Goal: Task Accomplishment & Management: Manage account settings

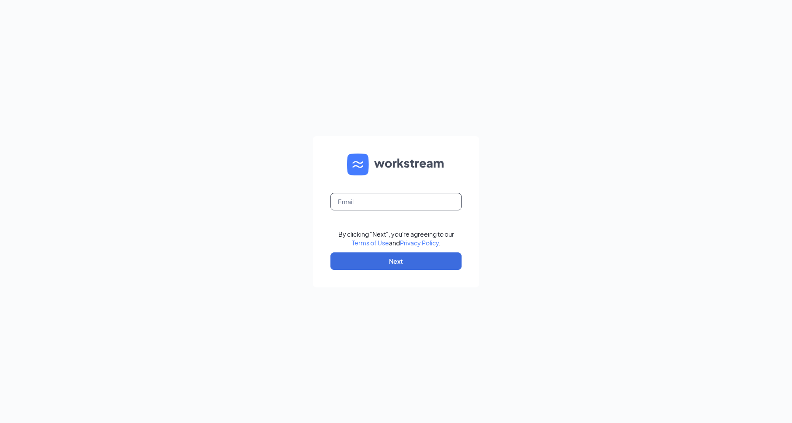
click at [396, 198] on input "text" at bounding box center [395, 201] width 131 height 17
type input "[EMAIL_ADDRESS][DOMAIN_NAME]"
click at [441, 260] on button "Next" at bounding box center [395, 260] width 131 height 17
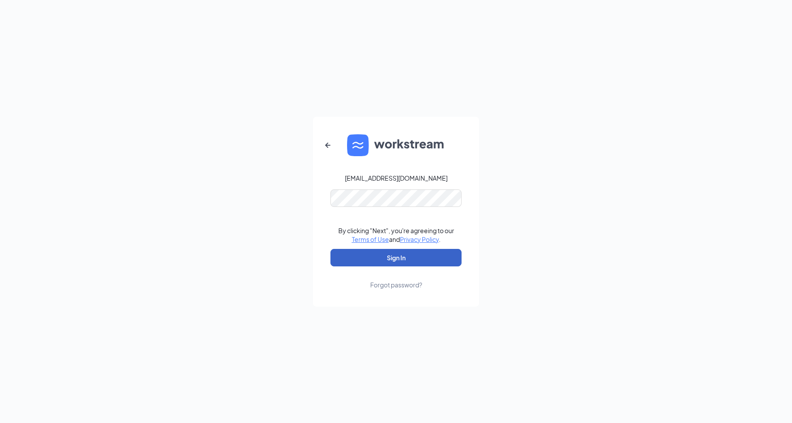
click at [430, 255] on button "Sign In" at bounding box center [395, 257] width 131 height 17
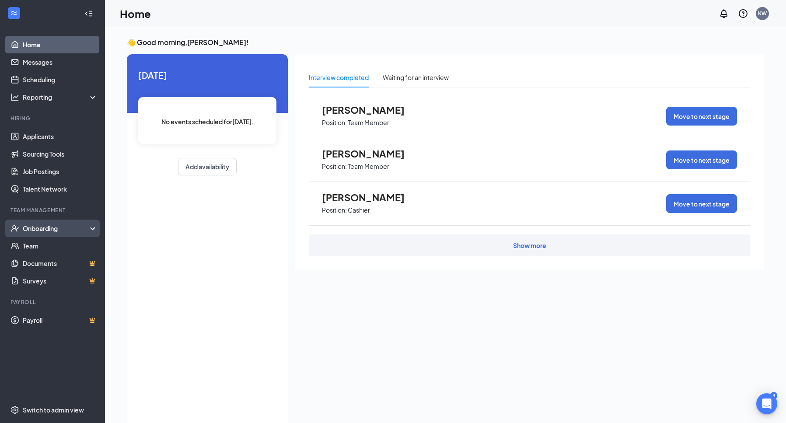
click at [45, 224] on div "Onboarding" at bounding box center [56, 228] width 67 height 9
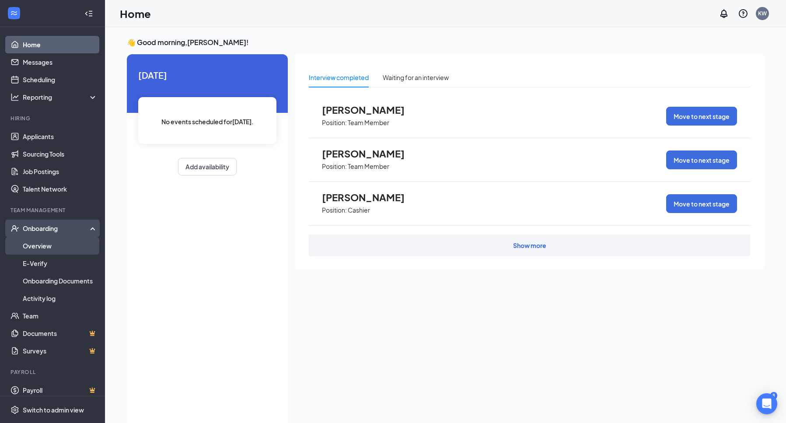
click at [44, 240] on link "Overview" at bounding box center [60, 245] width 75 height 17
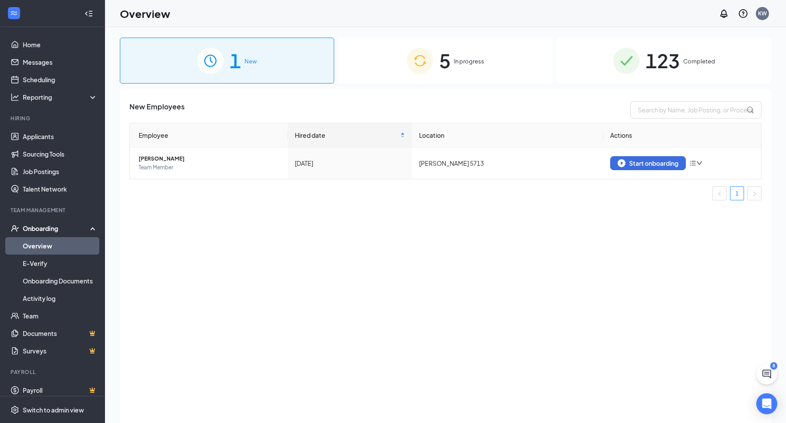
click at [452, 67] on div "5 In progress" at bounding box center [445, 61] width 214 height 46
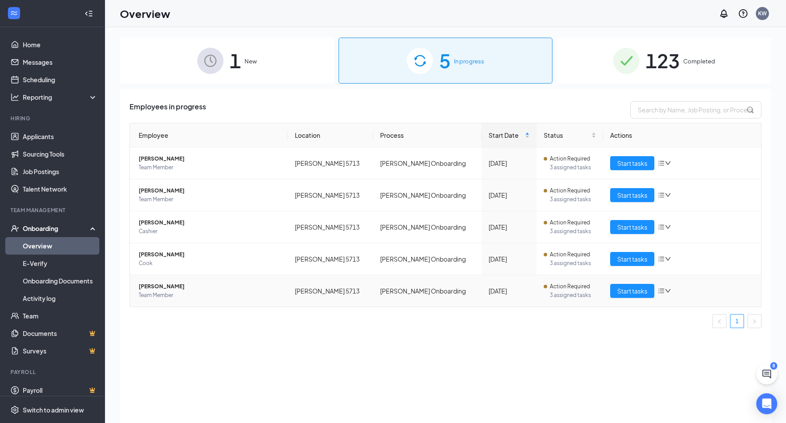
click at [659, 289] on icon "bars" at bounding box center [661, 291] width 6 height 5
click at [642, 294] on span "Start tasks" at bounding box center [632, 291] width 30 height 10
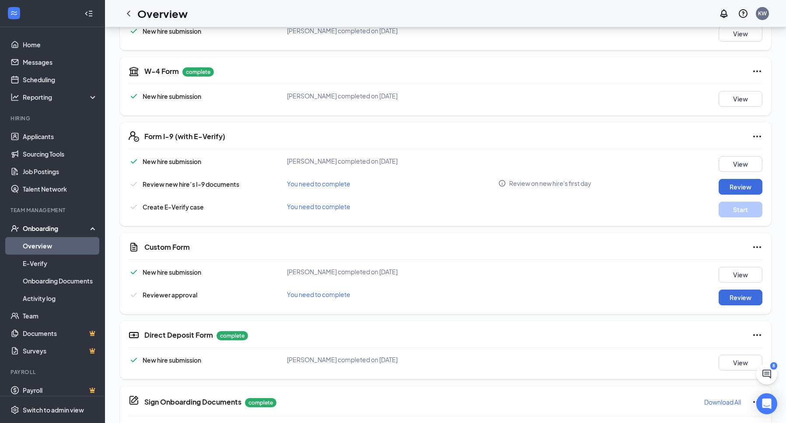
scroll to position [175, 0]
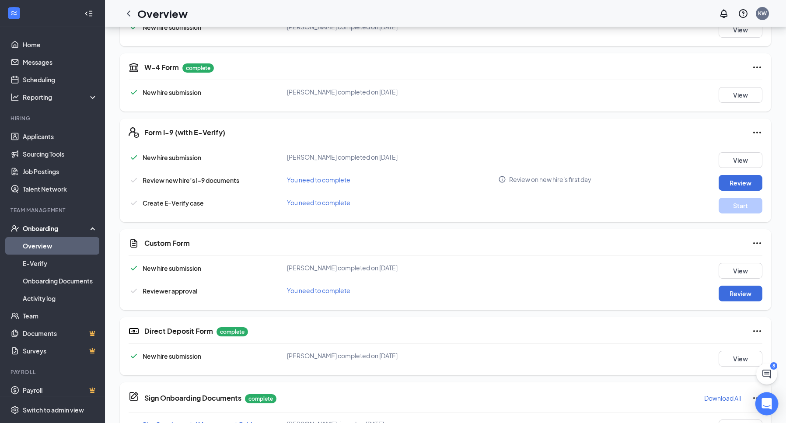
click at [772, 407] on div "Open Intercom Messenger" at bounding box center [766, 403] width 23 height 23
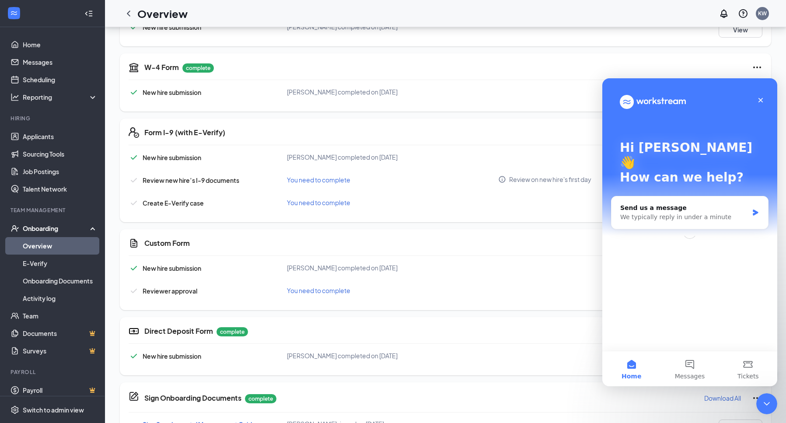
scroll to position [0, 0]
click at [696, 378] on span "Messages" at bounding box center [690, 376] width 30 height 6
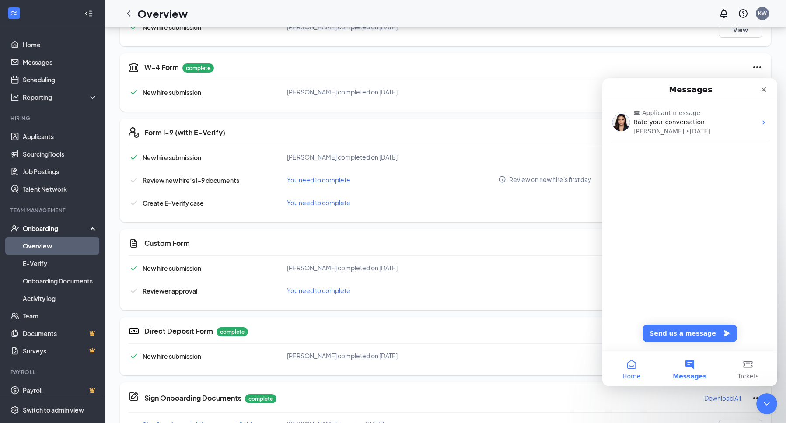
click at [638, 363] on button "Home" at bounding box center [631, 368] width 58 height 35
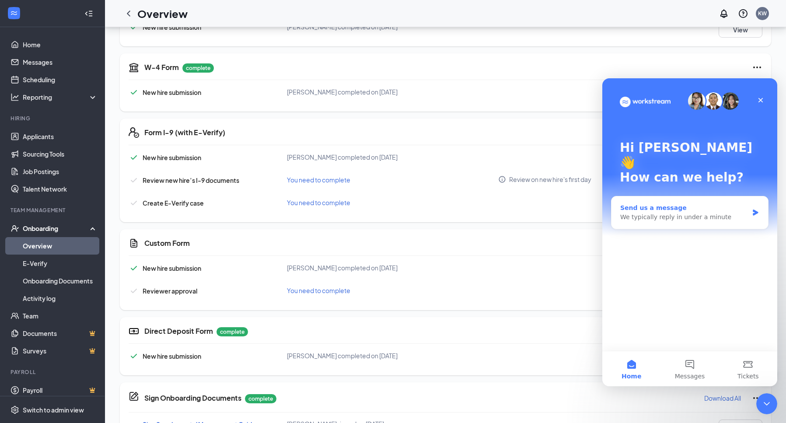
click at [659, 212] on div "We typically reply in under a minute" at bounding box center [684, 216] width 128 height 9
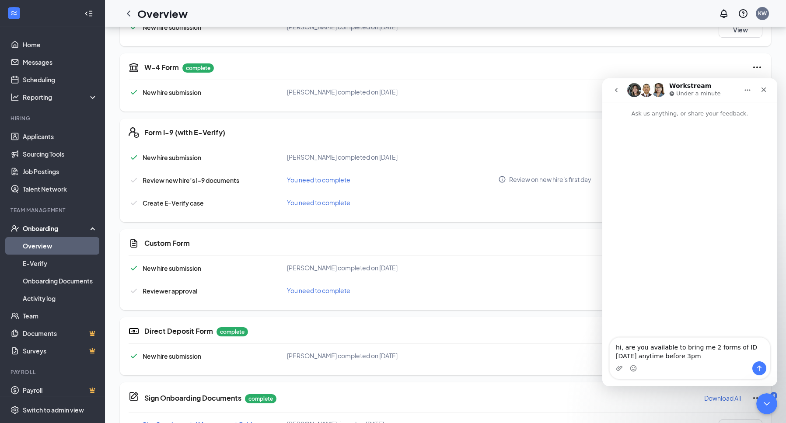
click at [619, 348] on textarea "hi, are you available to bring me 2 forms of ID [DATE] anytime before 3pm" at bounding box center [689, 349] width 160 height 24
type textarea "Hi, are you available to bring me 2 forms of ID [DATE] anytime before 3pm"
click at [756, 367] on icon "Send a message…" at bounding box center [758, 368] width 7 height 7
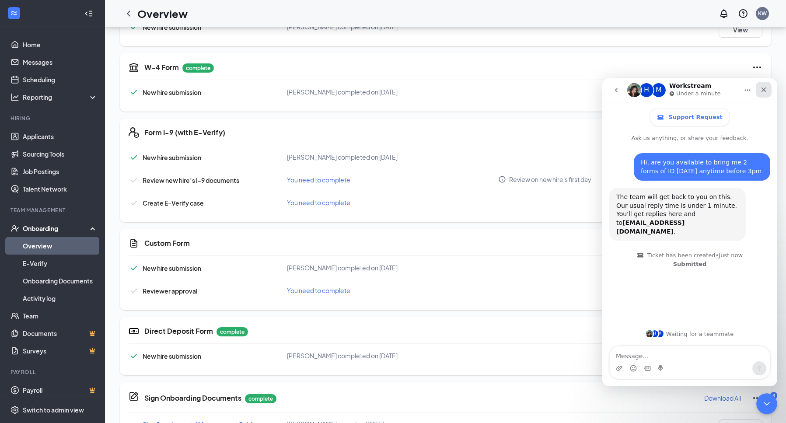
click at [768, 88] on div "Close" at bounding box center [763, 90] width 16 height 16
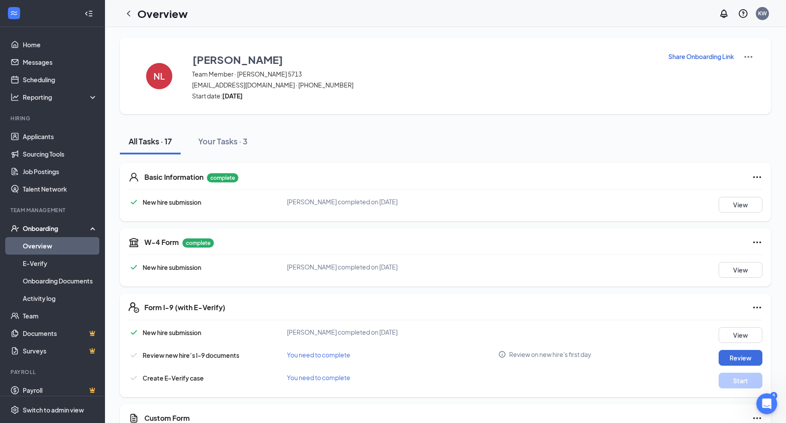
click at [749, 57] on img at bounding box center [748, 57] width 10 height 10
drag, startPoint x: 151, startPoint y: 67, endPoint x: 435, endPoint y: 87, distance: 284.9
click at [438, 86] on span "[EMAIL_ADDRESS][DOMAIN_NAME] · [PHONE_NUMBER]" at bounding box center [424, 84] width 465 height 9
click at [768, 403] on icon "Open Intercom Messenger" at bounding box center [765, 402] width 14 height 14
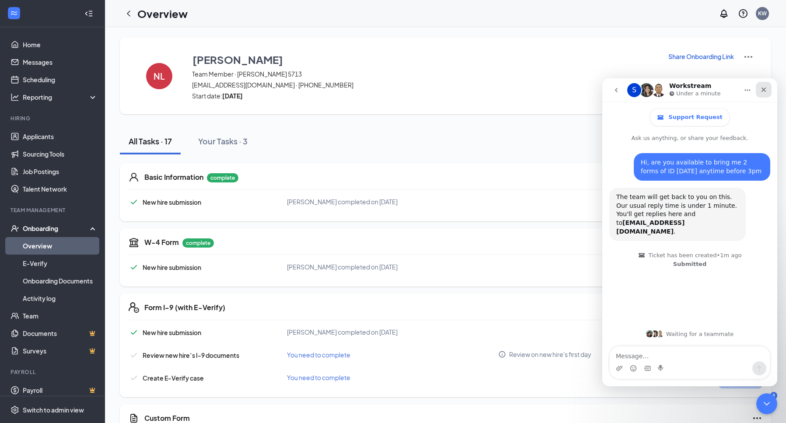
drag, startPoint x: 763, startPoint y: 87, endPoint x: 1366, endPoint y: 165, distance: 607.9
click at [763, 87] on icon "Close" at bounding box center [763, 89] width 7 height 7
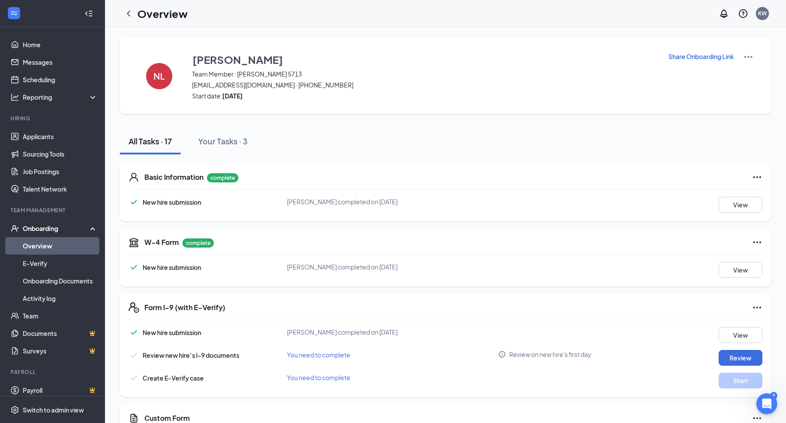
click at [45, 247] on link "Overview" at bounding box center [60, 245] width 75 height 17
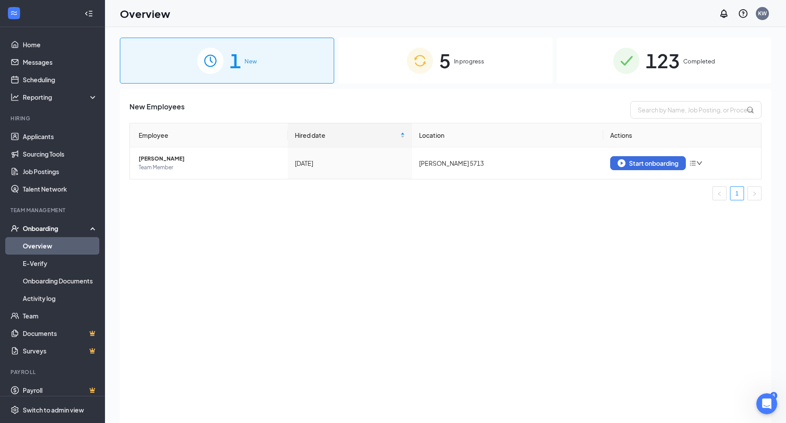
click at [480, 56] on div "5 In progress" at bounding box center [445, 61] width 214 height 46
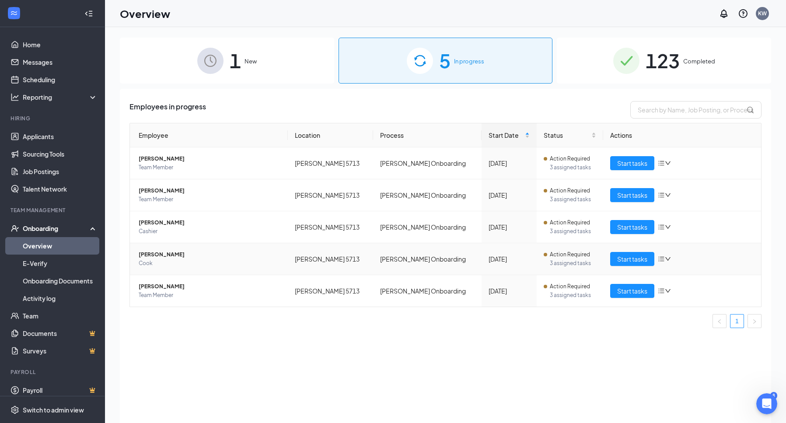
click at [661, 259] on icon "bars" at bounding box center [660, 258] width 7 height 7
click at [678, 315] on div "Remove from onboarding" at bounding box center [710, 315] width 94 height 9
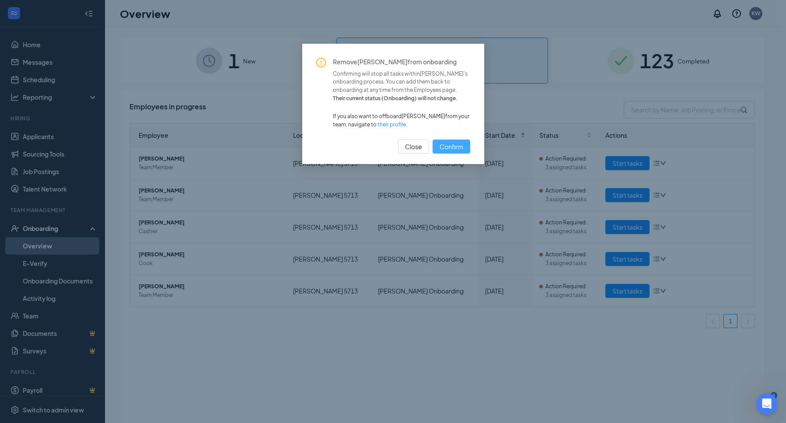
click at [457, 146] on span "Confirm" at bounding box center [451, 147] width 24 height 10
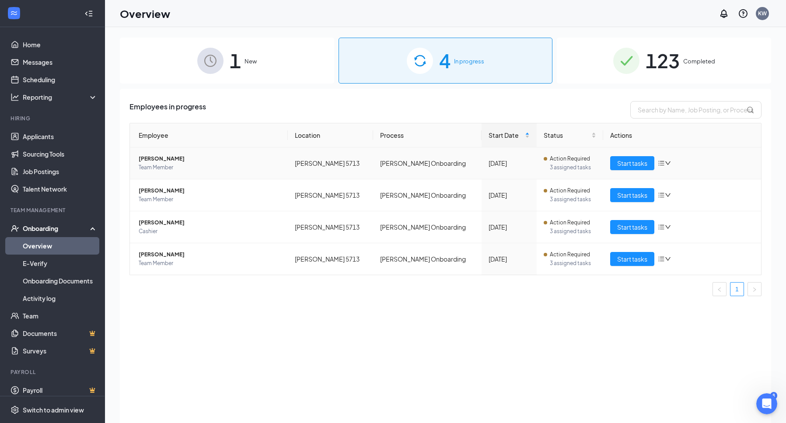
click at [660, 163] on icon "bars" at bounding box center [660, 163] width 7 height 7
click at [668, 218] on div "Remove from onboarding" at bounding box center [710, 220] width 94 height 9
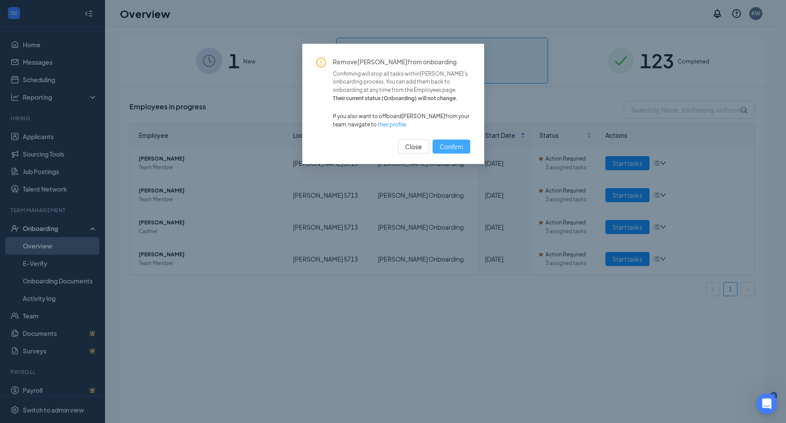
click at [464, 149] on button "Confirm" at bounding box center [451, 146] width 38 height 14
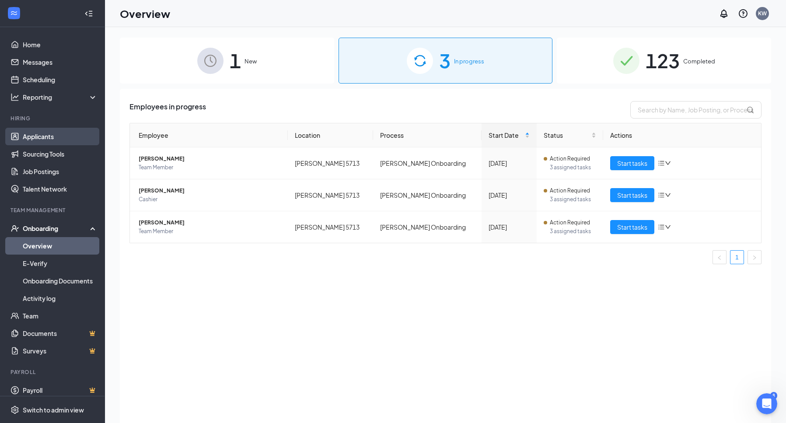
click at [43, 138] on link "Applicants" at bounding box center [60, 136] width 75 height 17
